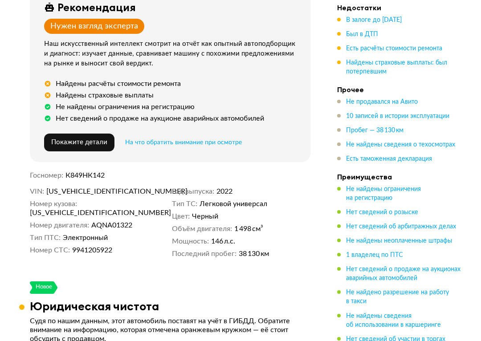
scroll to position [200, 0]
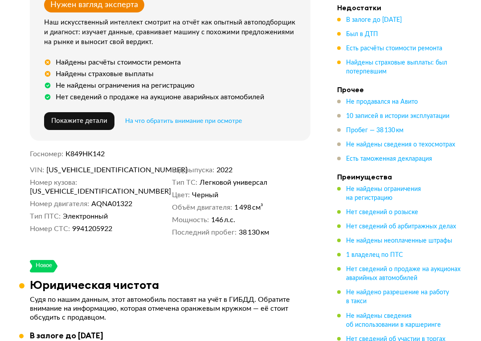
click at [78, 118] on span "Покажите детали" at bounding box center [79, 121] width 56 height 7
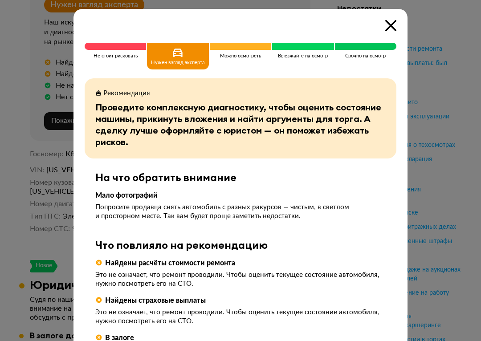
scroll to position [0, 0]
click at [12, 150] on div at bounding box center [240, 170] width 481 height 341
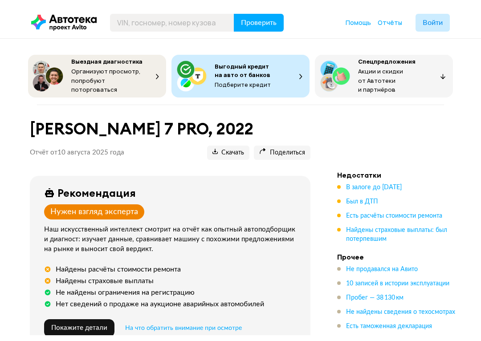
scroll to position [27, 0]
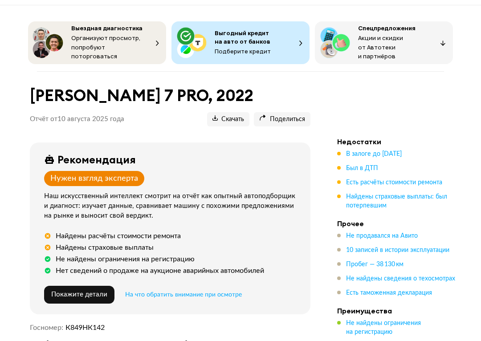
click at [396, 180] on span "Есть расчёты стоимости ремонта" at bounding box center [394, 183] width 96 height 6
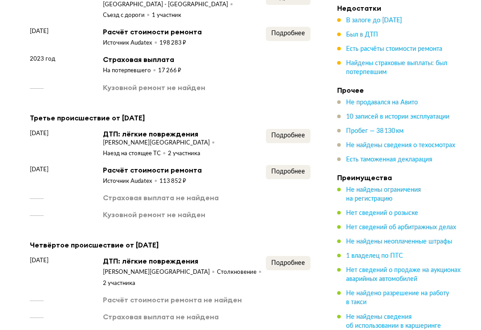
scroll to position [1249, 0]
click at [292, 168] on span "Подробнее" at bounding box center [288, 171] width 34 height 6
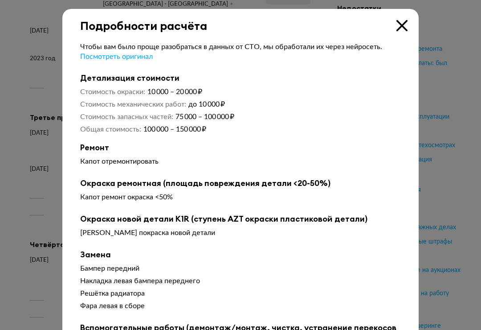
click at [404, 31] on icon at bounding box center [401, 25] width 11 height 11
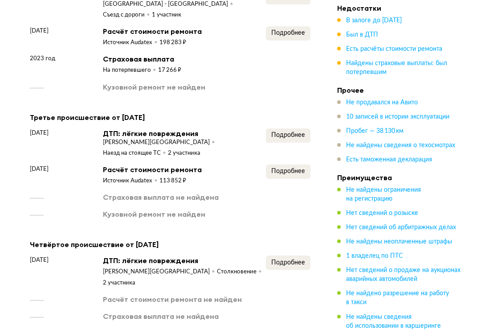
click at [298, 133] on span "Подробнее" at bounding box center [288, 135] width 34 height 6
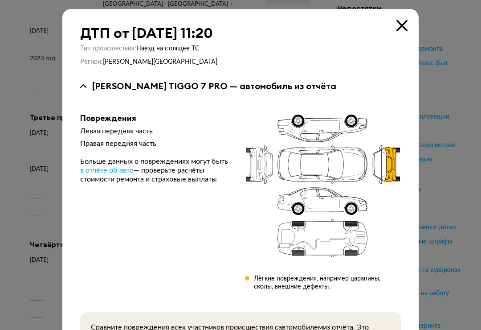
click at [406, 24] on icon at bounding box center [401, 25] width 11 height 11
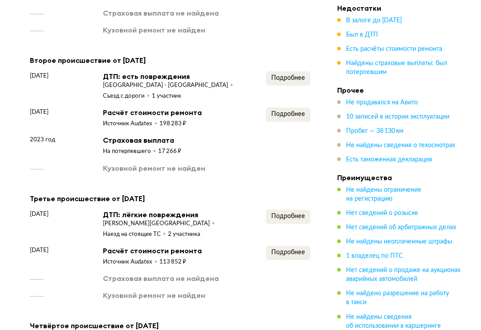
scroll to position [1169, 0]
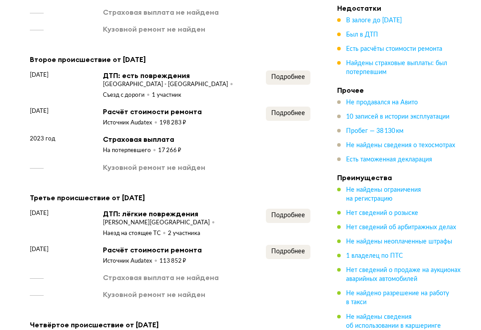
click at [298, 108] on button "Подробнее" at bounding box center [288, 113] width 45 height 14
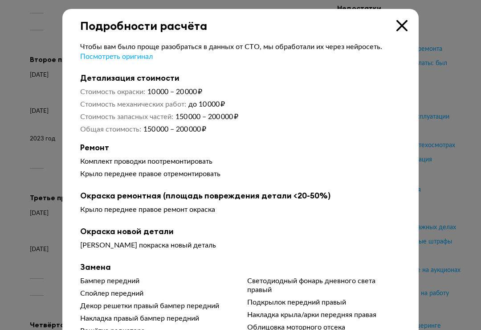
click at [405, 31] on div "Подробности расчёта" at bounding box center [240, 21] width 356 height 24
click at [403, 31] on div "Подробности расчёта" at bounding box center [240, 21] width 356 height 24
click at [407, 20] on icon at bounding box center [401, 25] width 11 height 11
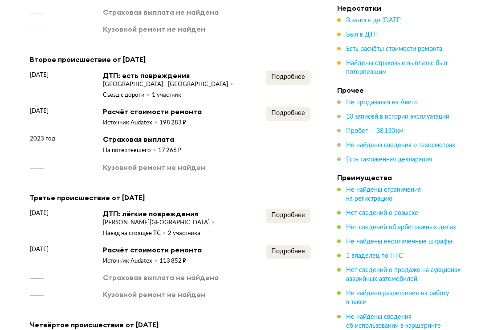
click at [286, 74] on span "Подробнее" at bounding box center [288, 77] width 34 height 6
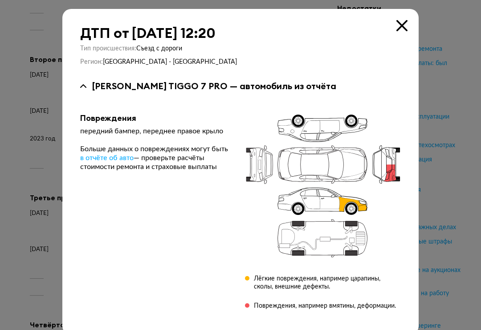
click at [400, 25] on icon at bounding box center [401, 25] width 11 height 11
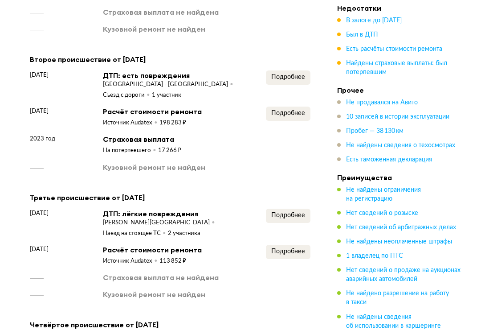
click at [295, 118] on button "Подробнее" at bounding box center [288, 113] width 45 height 14
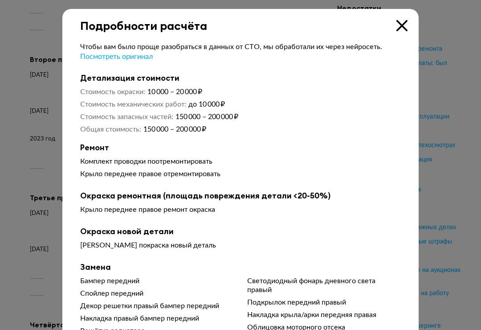
scroll to position [0, 0]
click at [402, 28] on icon at bounding box center [401, 25] width 11 height 11
